Goal: Task Accomplishment & Management: Use online tool/utility

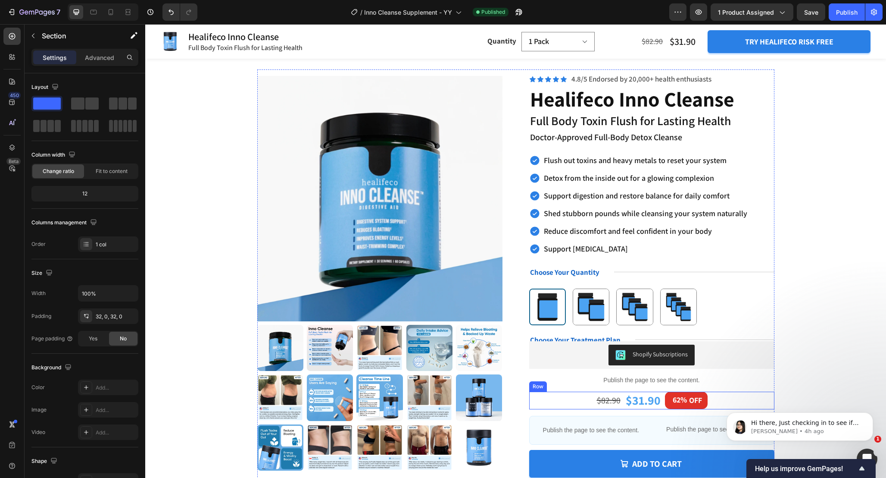
click at [586, 398] on div "$31.90 Product Price Product Price 62% OFF Discount Tag $82.90 Product Price Pr…" at bounding box center [651, 400] width 245 height 18
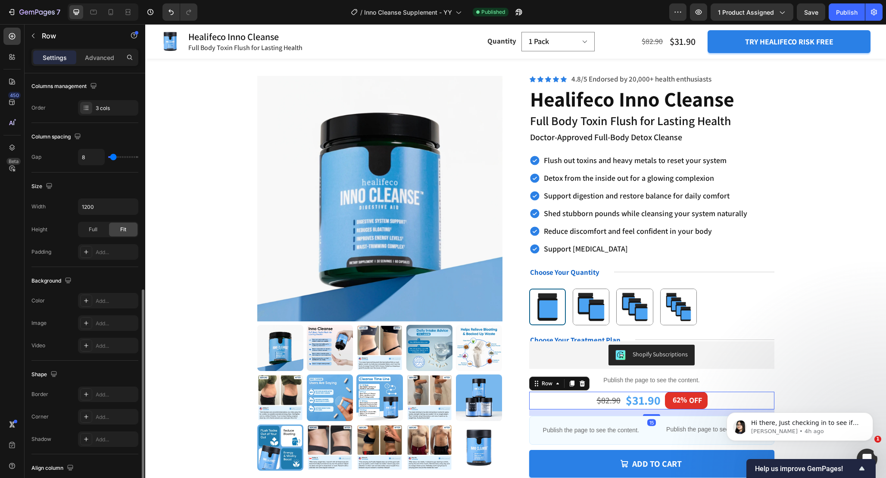
scroll to position [195, 0]
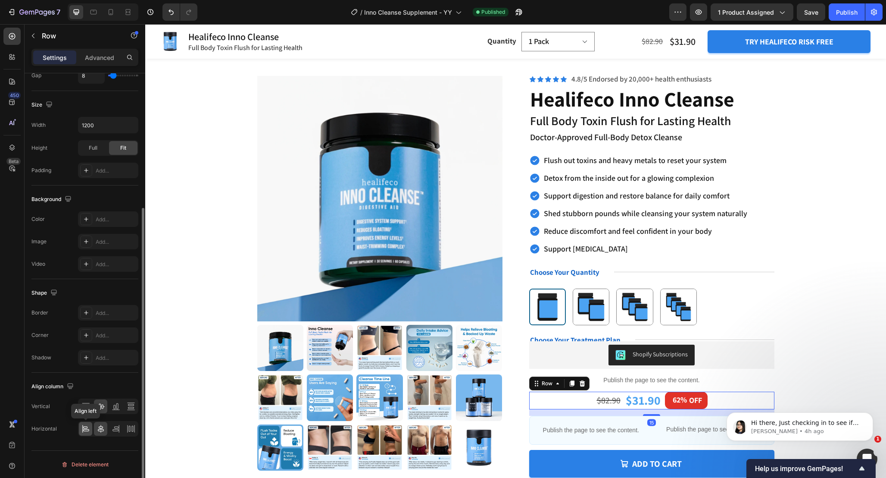
click at [83, 430] on icon at bounding box center [86, 430] width 6 height 2
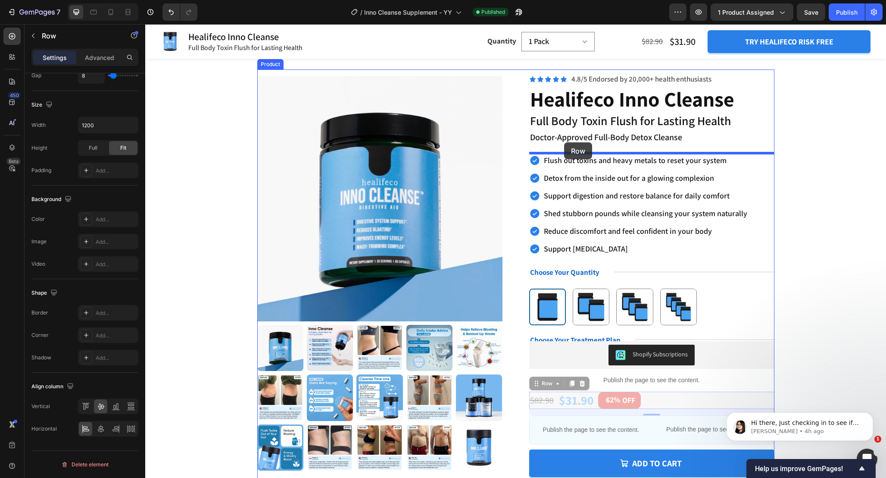
drag, startPoint x: 535, startPoint y: 384, endPoint x: 564, endPoint y: 142, distance: 243.1
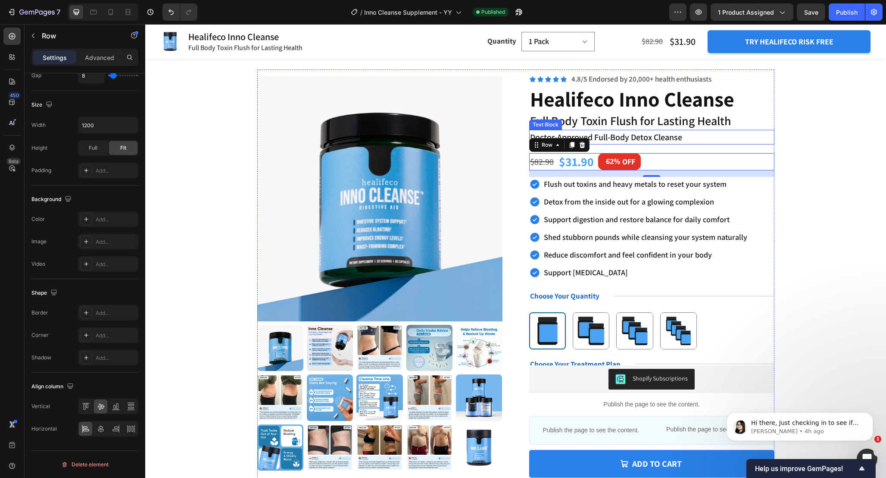
click at [715, 138] on p "Doctor-Approved Full-Body Detox Cleanse" at bounding box center [652, 137] width 244 height 13
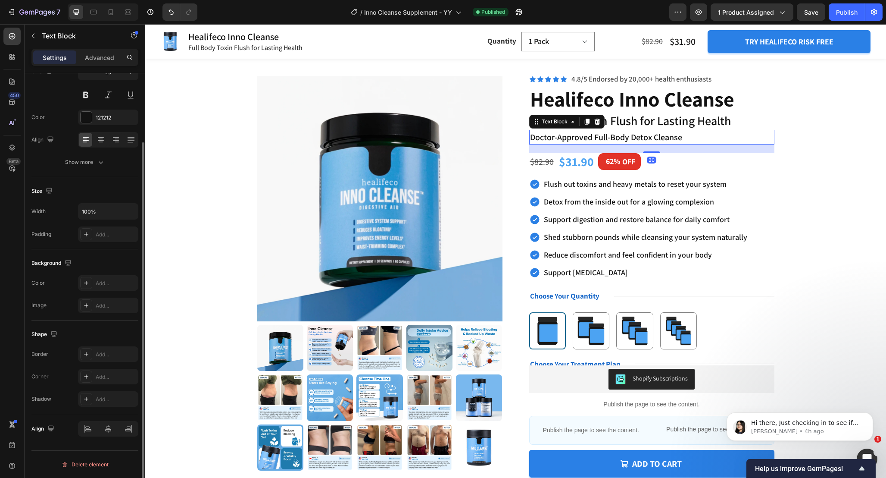
scroll to position [0, 0]
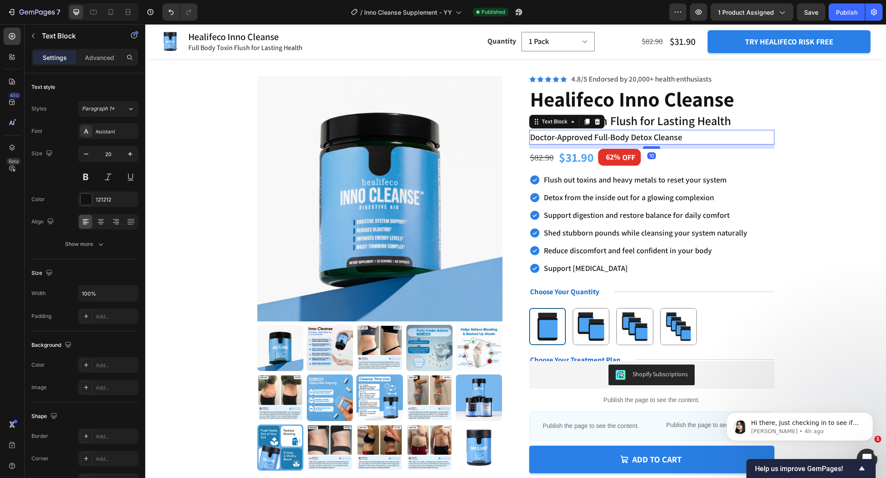
click at [656, 147] on div at bounding box center [651, 147] width 17 height 3
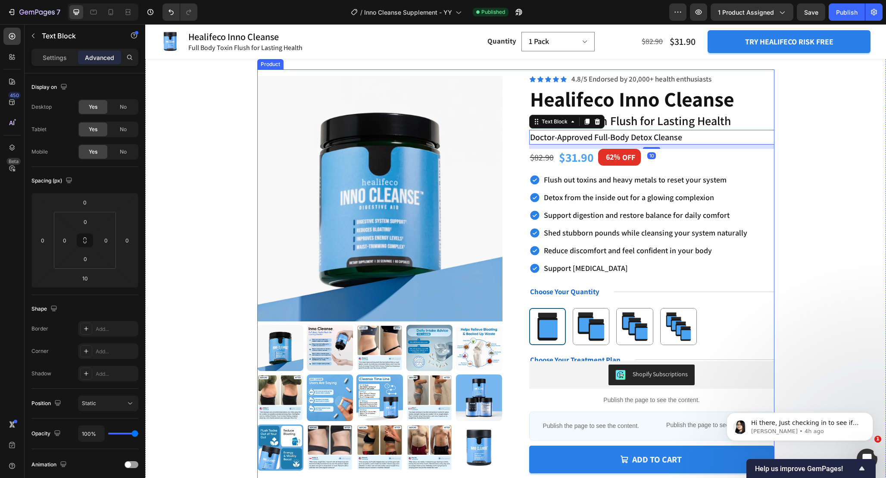
click at [686, 166] on div "$31.90 Product Price Product Price 62% OFF Discount Tag $82.90 Product Price Pr…" at bounding box center [651, 158] width 245 height 18
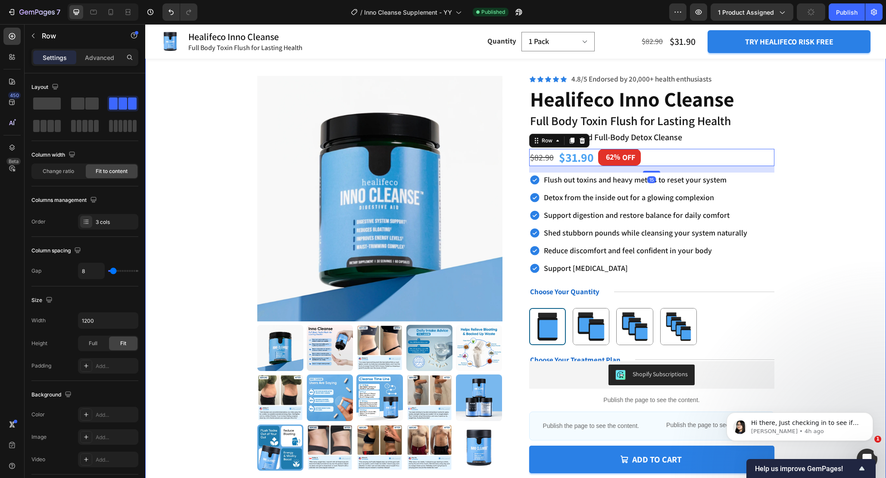
click at [835, 177] on div "Product Images Icon Icon Icon Icon Icon Icon List ❞ Text Block Row “I couldn’t …" at bounding box center [516, 351] width 672 height 565
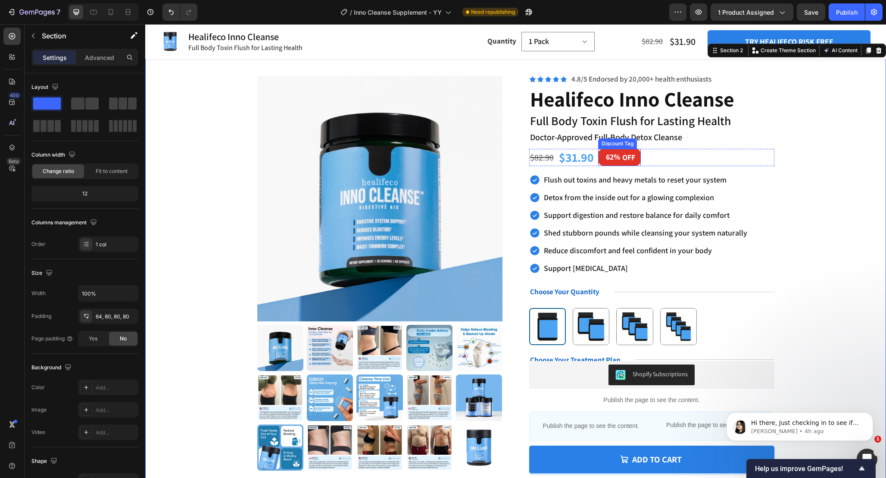
click at [618, 159] on div "62%" at bounding box center [613, 156] width 16 height 11
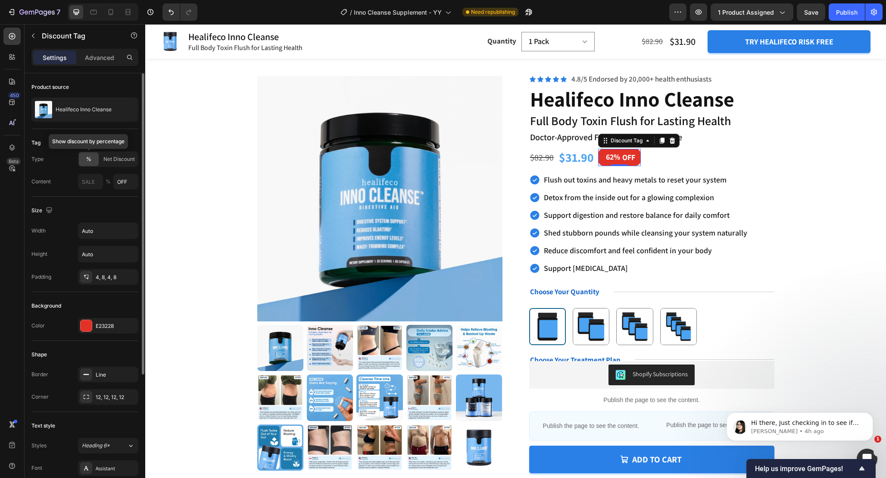
click at [93, 159] on div "%" at bounding box center [89, 159] width 20 height 14
click at [121, 163] on div "Net Discount" at bounding box center [118, 159] width 37 height 14
click at [128, 183] on input "OFF" at bounding box center [126, 182] width 26 height 16
type input "SAVE"
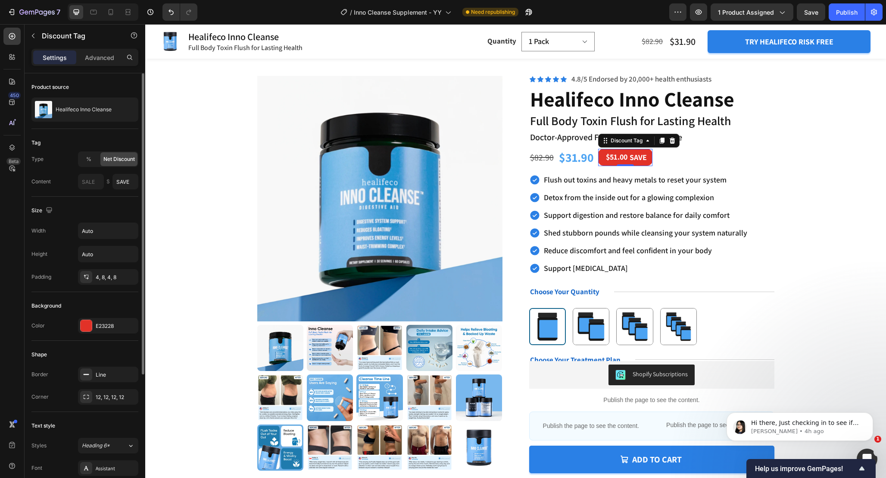
click at [106, 193] on div "Tag Type % Net Discount Content $ SAVE" at bounding box center [84, 163] width 107 height 68
click at [97, 184] on input "text" at bounding box center [91, 182] width 26 height 16
click at [130, 183] on input "SAVE" at bounding box center [126, 182] width 26 height 16
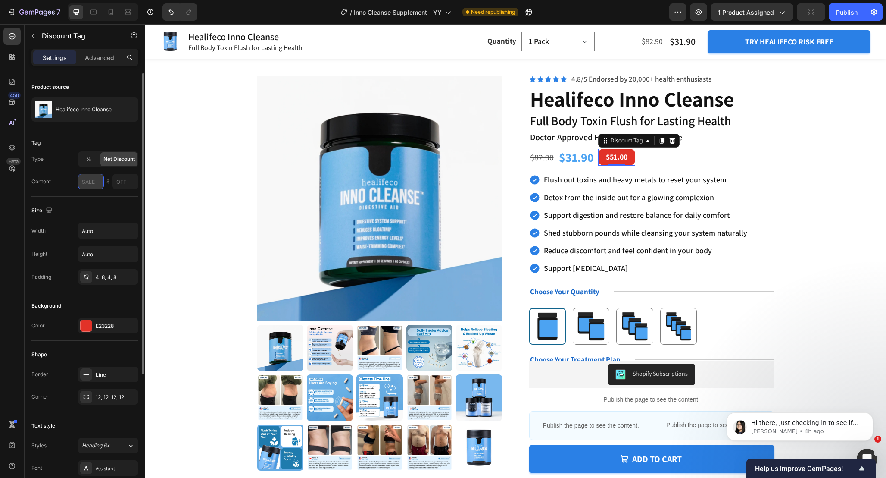
click at [85, 184] on input "text" at bounding box center [91, 182] width 26 height 16
paste input "SAVE"
type input "SAVE"
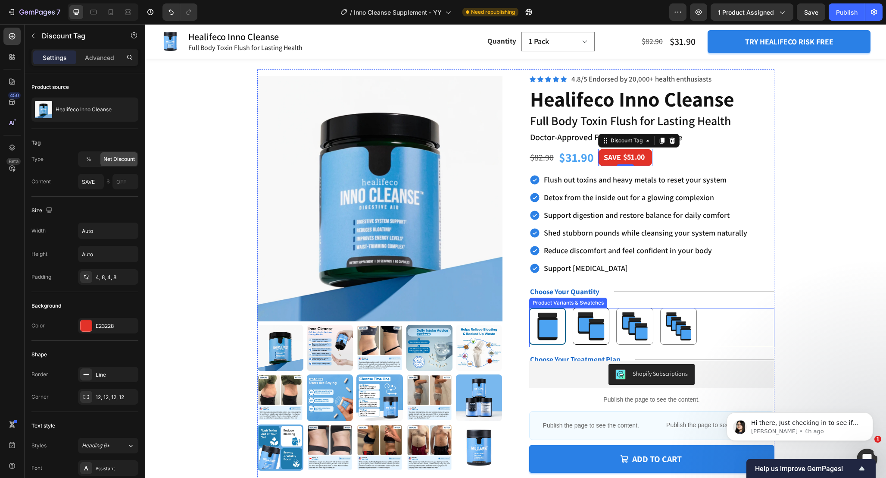
click at [589, 331] on img at bounding box center [591, 326] width 36 height 36
click at [591, 308] on input "2 Pack 2 Pack" at bounding box center [591, 307] width 0 height 0
radio input "true"
select select "2 Pack"
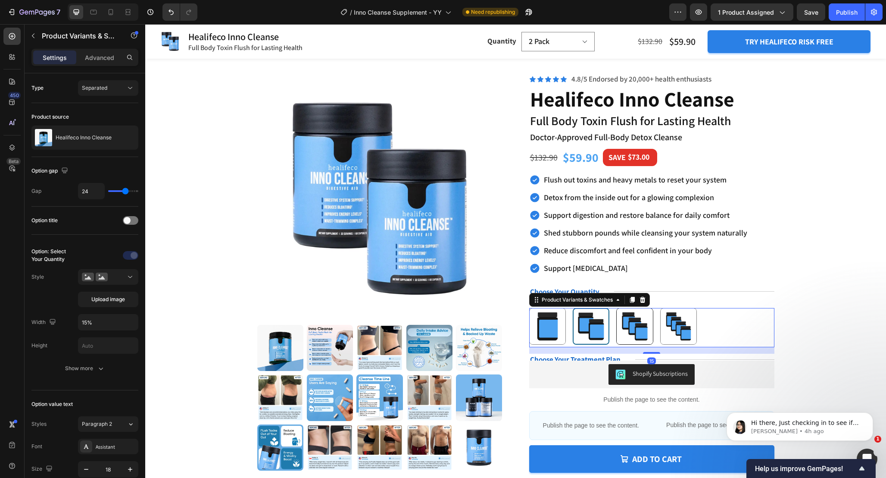
click at [624, 328] on img at bounding box center [635, 326] width 36 height 36
click at [634, 308] on input "3 Pack 3 Pack" at bounding box center [634, 307] width 0 height 0
radio input "true"
select select "3 Pack"
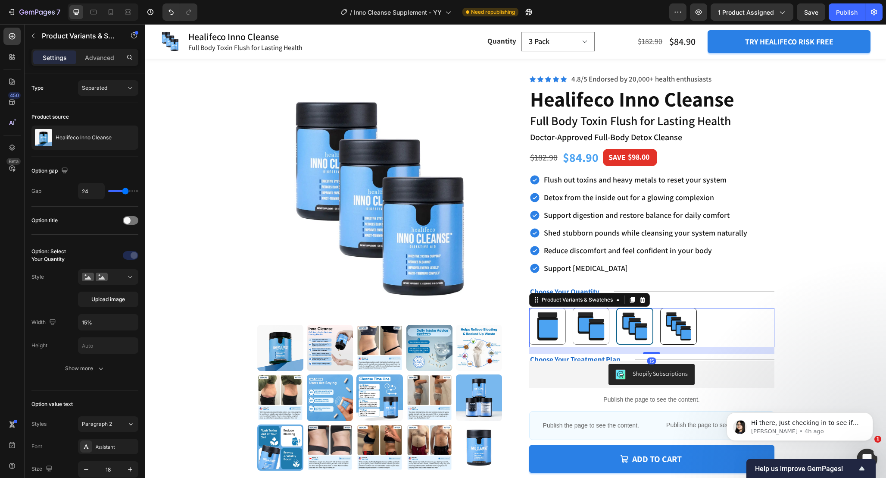
click at [670, 329] on img at bounding box center [679, 326] width 36 height 36
click at [678, 308] on input "4 Pack 4 Pack" at bounding box center [678, 307] width 0 height 0
radio input "true"
select select "4 Pack"
click at [551, 328] on img at bounding box center [548, 326] width 36 height 36
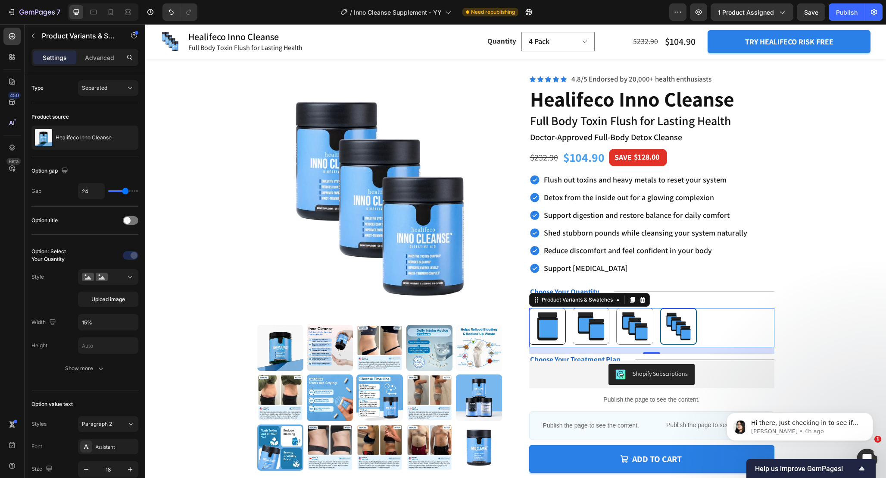
click at [547, 308] on input "1 Pack 1 Pack" at bounding box center [547, 307] width 0 height 0
radio input "true"
select select "1 Pack"
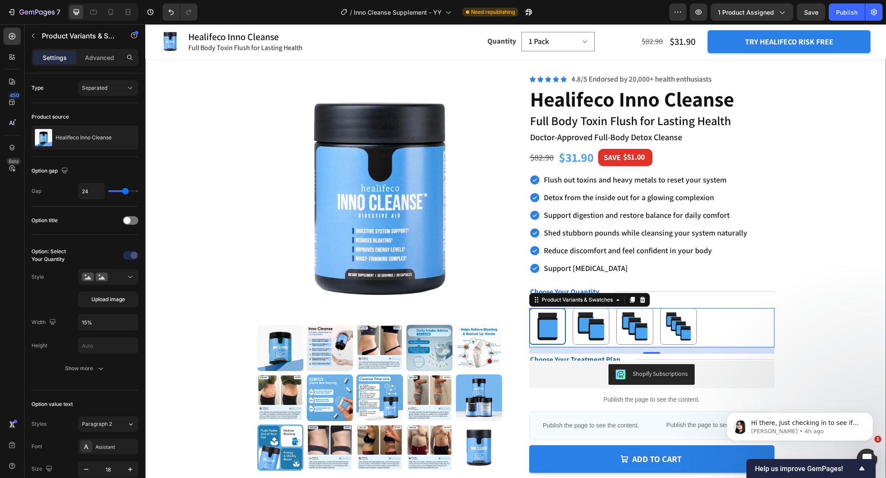
click at [816, 210] on div "Product Images Icon Icon Icon Icon Icon Icon List ❞ Text Block Row “I couldn’t …" at bounding box center [516, 351] width 672 height 565
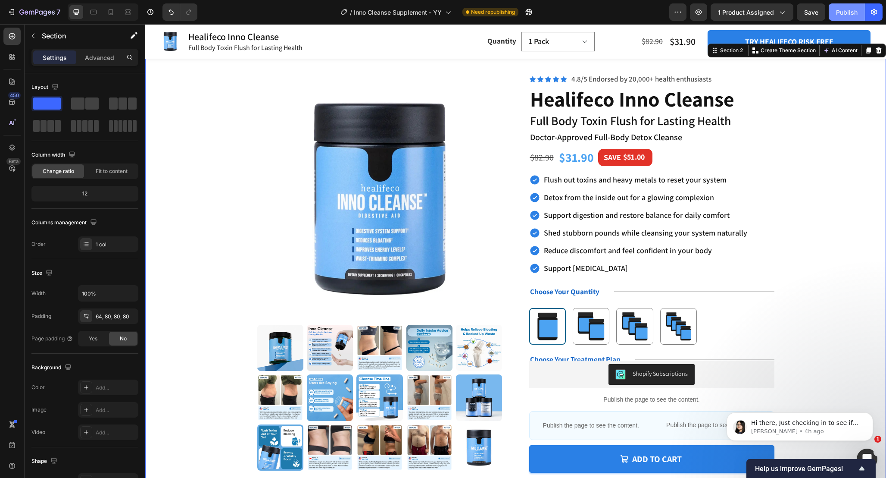
click at [847, 9] on div "Publish" at bounding box center [847, 12] width 22 height 9
click at [625, 153] on div "$51.00" at bounding box center [633, 156] width 23 height 11
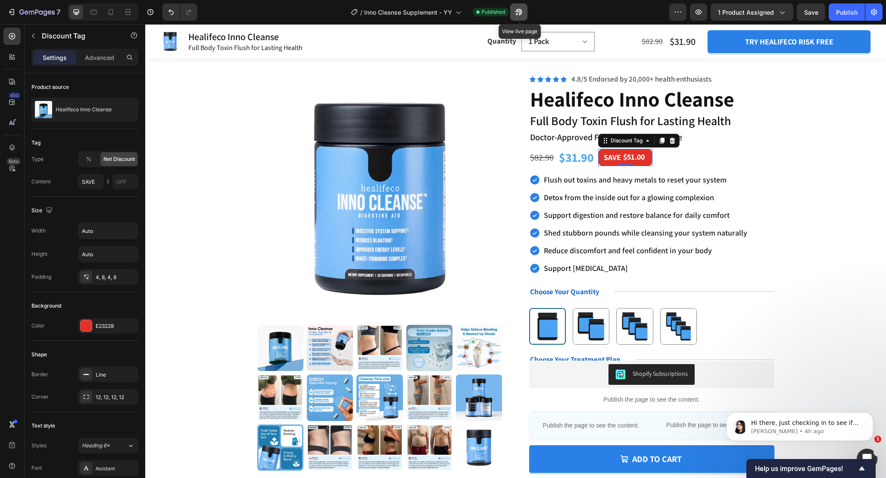
click at [525, 10] on button "button" at bounding box center [518, 11] width 17 height 17
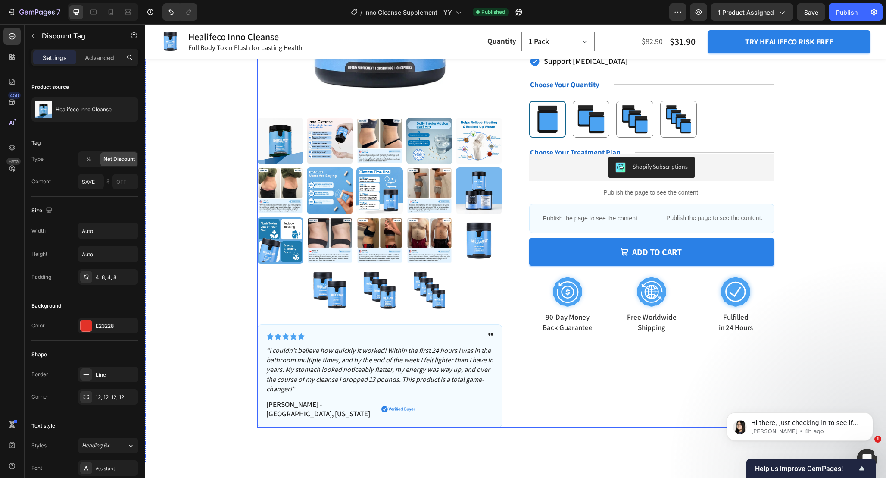
scroll to position [188, 0]
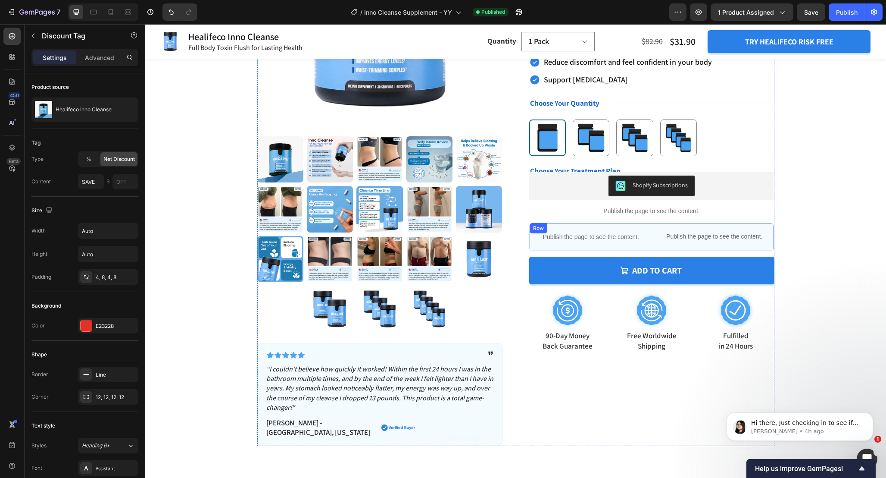
click at [752, 250] on div "Publish the page to see the content. Ships By Custom Code - YY Publish the page…" at bounding box center [651, 236] width 245 height 29
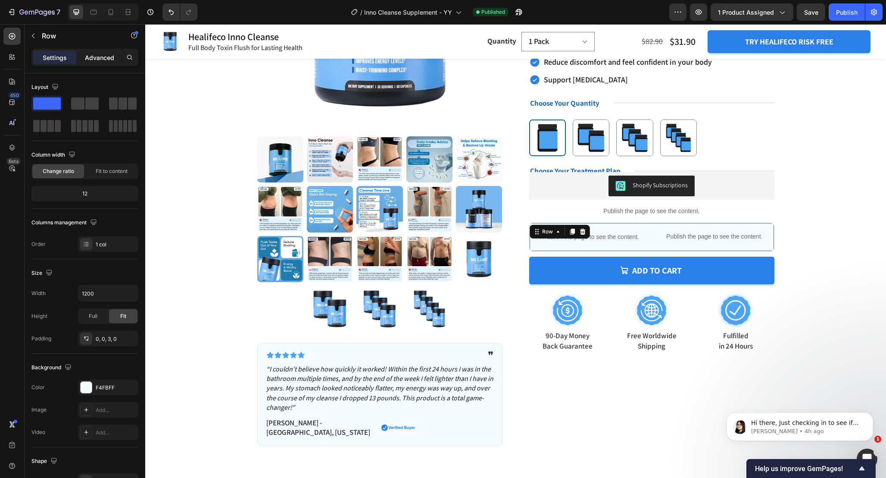
click at [99, 59] on p "Advanced" at bounding box center [99, 57] width 29 height 9
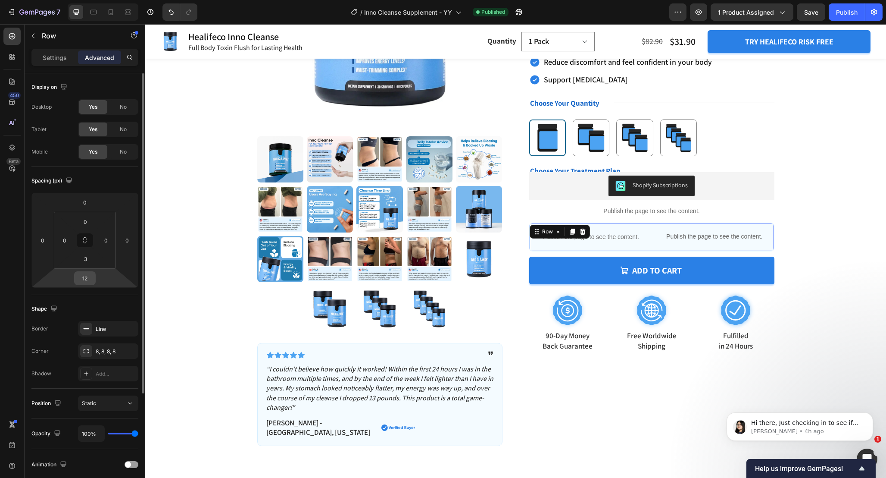
click at [90, 277] on input "12" at bounding box center [84, 278] width 17 height 13
type input "15"
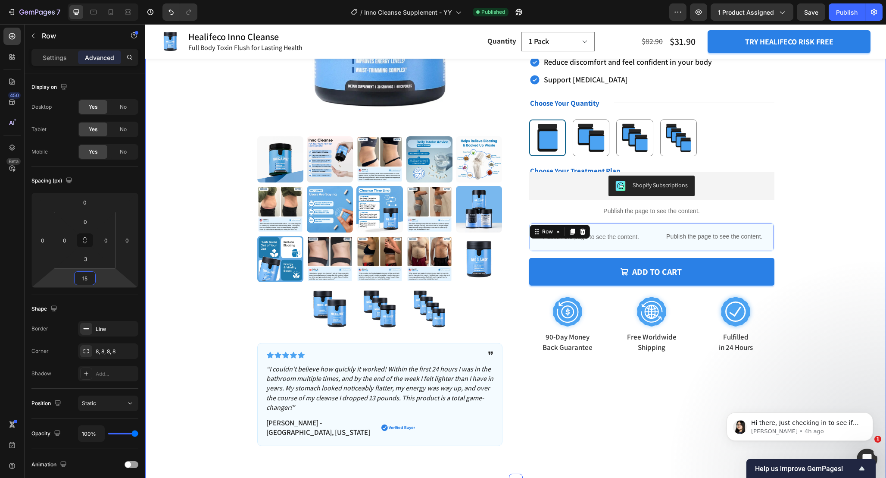
click at [842, 201] on div "Product Images Icon Icon Icon Icon Icon Icon List ❞ Text Block Row “I couldn’t …" at bounding box center [516, 163] width 672 height 565
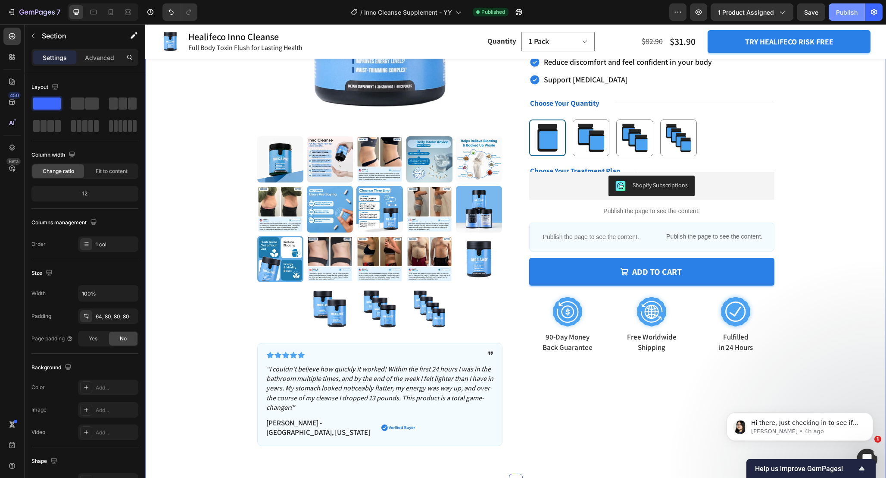
click at [832, 16] on button "Publish" at bounding box center [847, 11] width 36 height 17
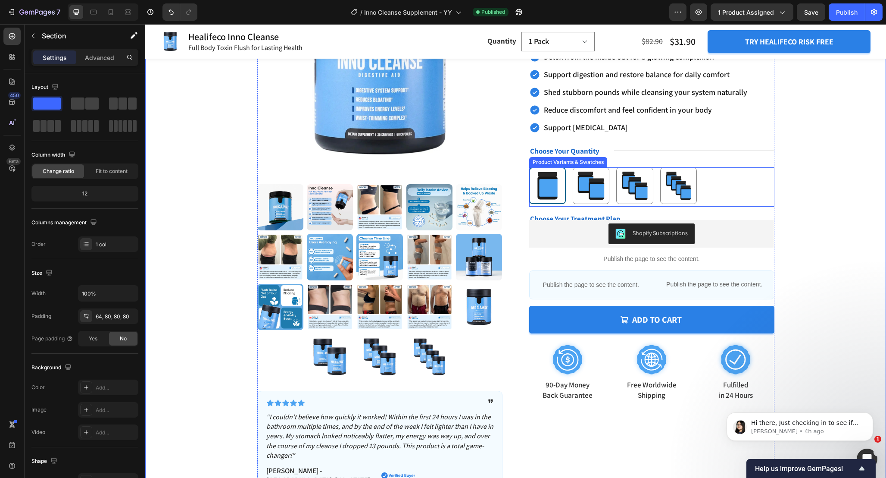
scroll to position [137, 0]
